Goal: Find specific page/section: Locate a particular part of the current website

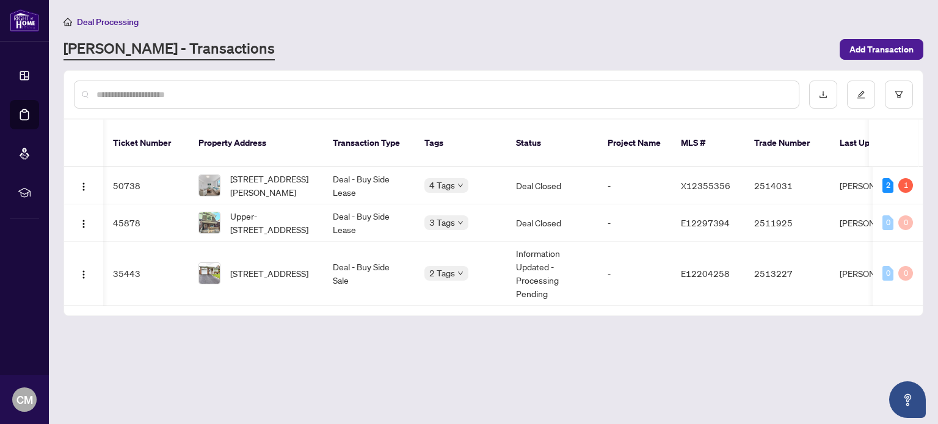
scroll to position [0, 42]
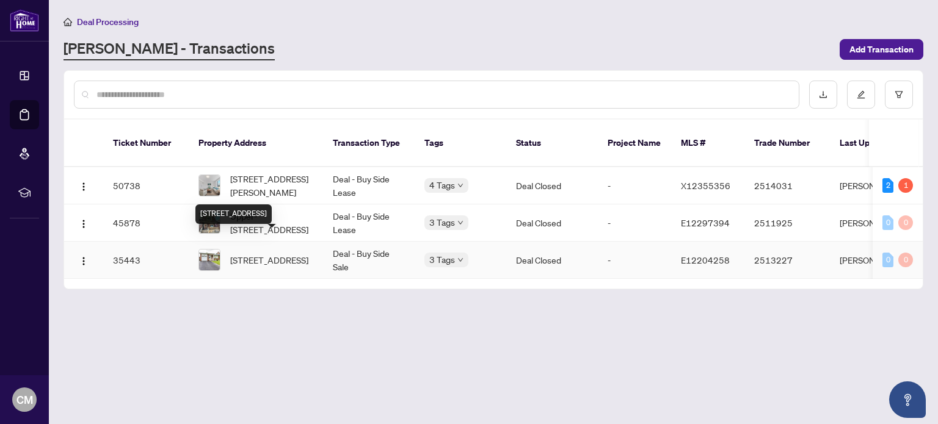
click at [270, 253] on span "[STREET_ADDRESS]" at bounding box center [269, 259] width 78 height 13
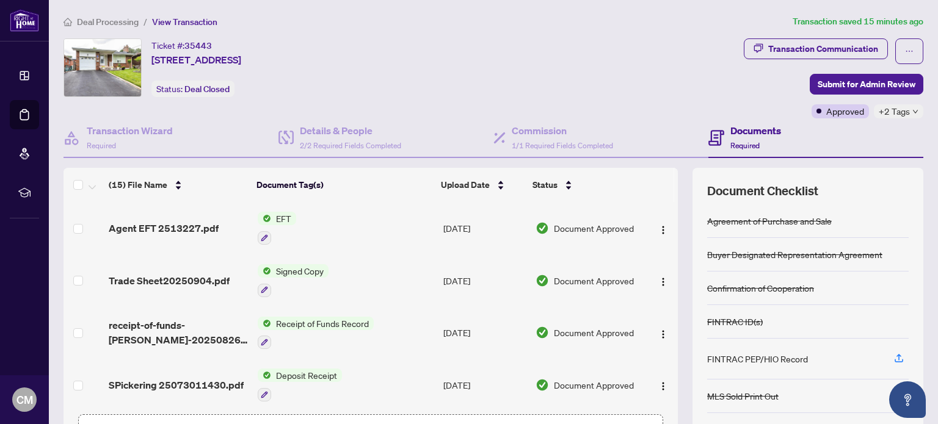
click at [278, 219] on span "EFT" at bounding box center [283, 218] width 25 height 13
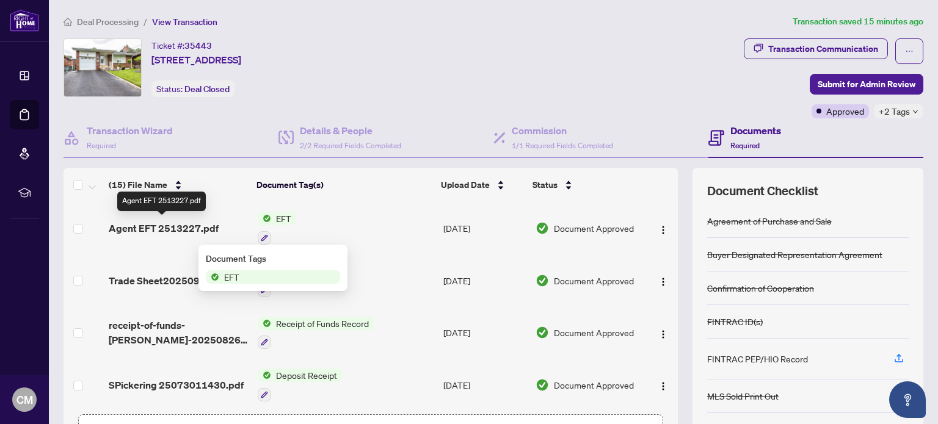
click at [180, 221] on span "Agent EFT 2513227.pdf" at bounding box center [164, 228] width 110 height 15
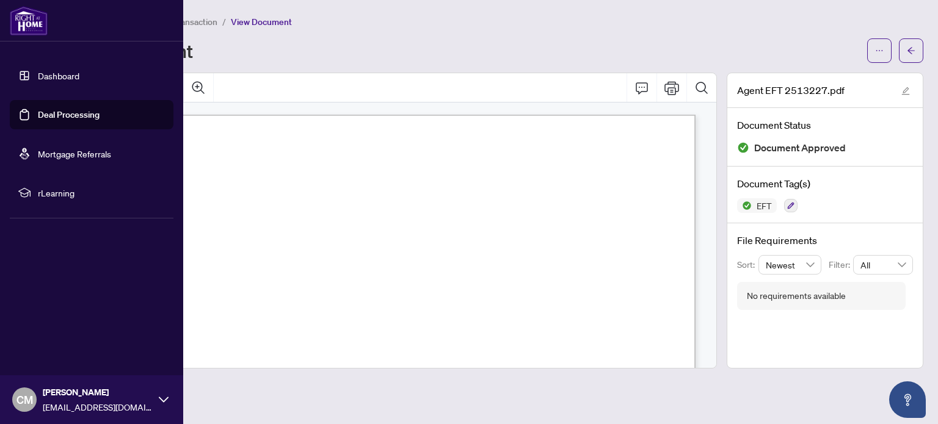
click at [161, 400] on icon at bounding box center [164, 399] width 10 height 5
click at [43, 326] on span "Logout" at bounding box center [48, 327] width 27 height 20
